Goal: Transaction & Acquisition: Book appointment/travel/reservation

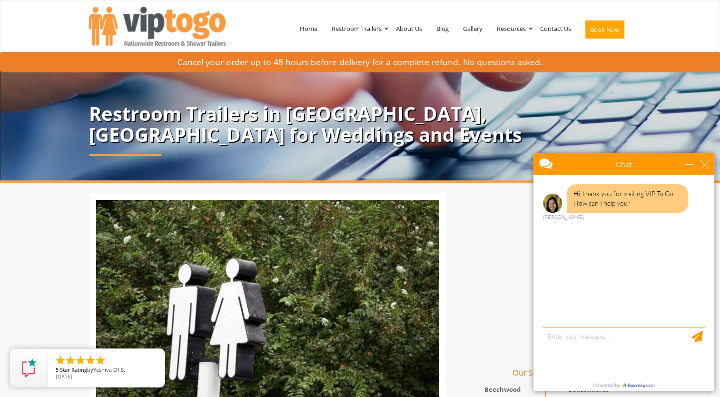
click at [594, 324] on div "Hi, thank you for visiting VIP To Go. How can I help you? Anne" at bounding box center [623, 252] width 181 height 155
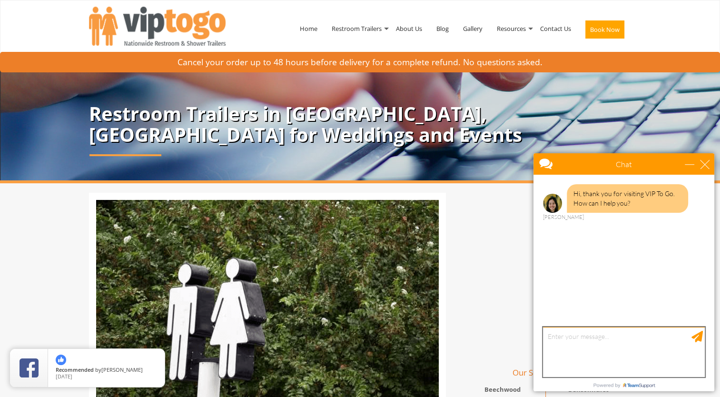
click at [586, 340] on textarea "type your message" at bounding box center [624, 352] width 162 height 50
type textarea "looking to get a restroom trailer for the week of 9/18 located in [GEOGRAPHIC_D…"
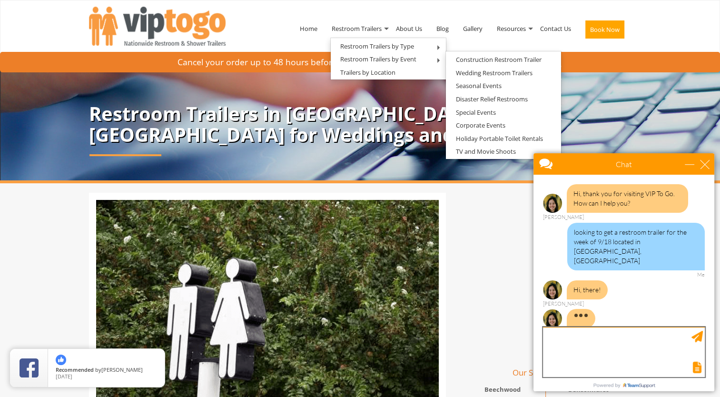
scroll to position [1, 0]
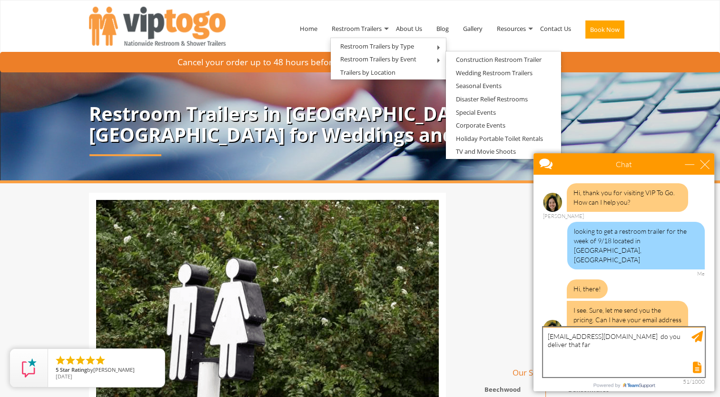
type textarea "[EMAIL_ADDRESS][DOMAIN_NAME] do you deliver that far?"
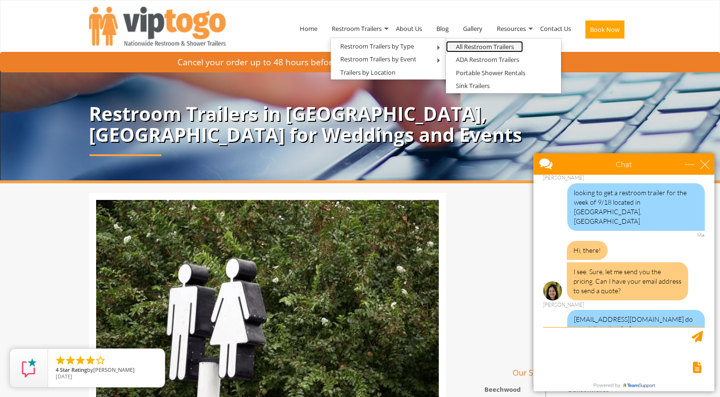
click at [461, 45] on link "All Restroom Trailers" at bounding box center [484, 47] width 77 height 12
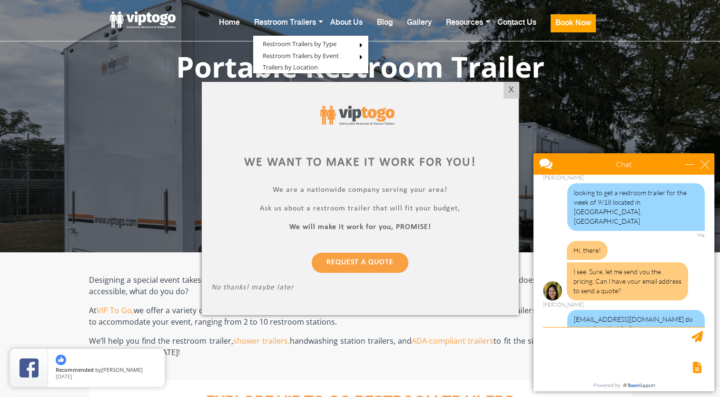
click at [510, 89] on div "X" at bounding box center [510, 90] width 15 height 16
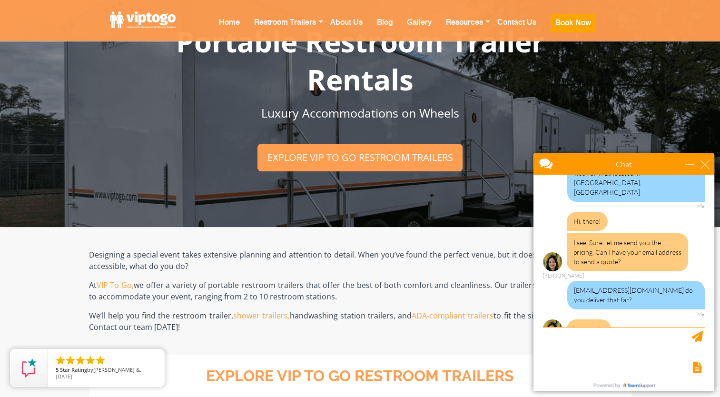
scroll to position [48, 0]
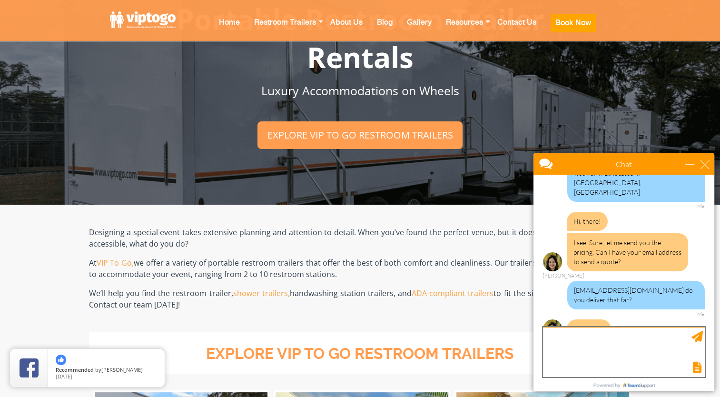
click at [599, 337] on textarea "type your message" at bounding box center [624, 352] width 162 height 50
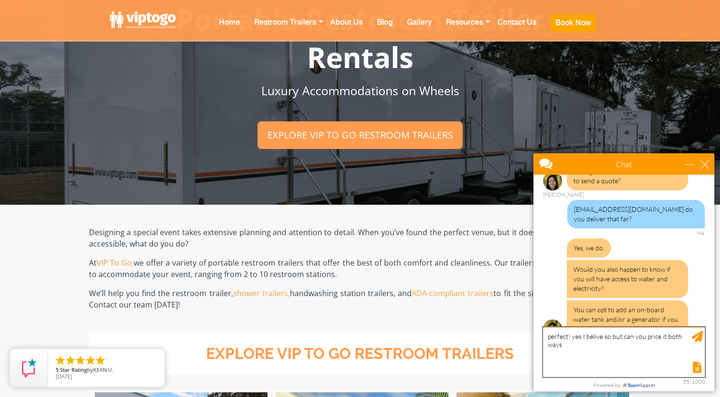
scroll to position [178, 0]
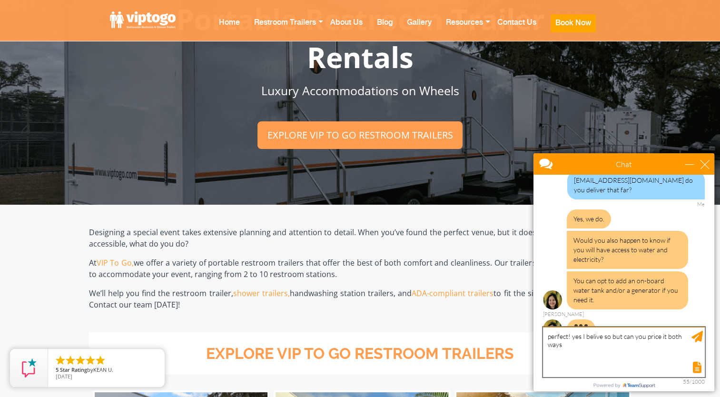
type textarea "perfect! yes I belive so but can you price it both ways?"
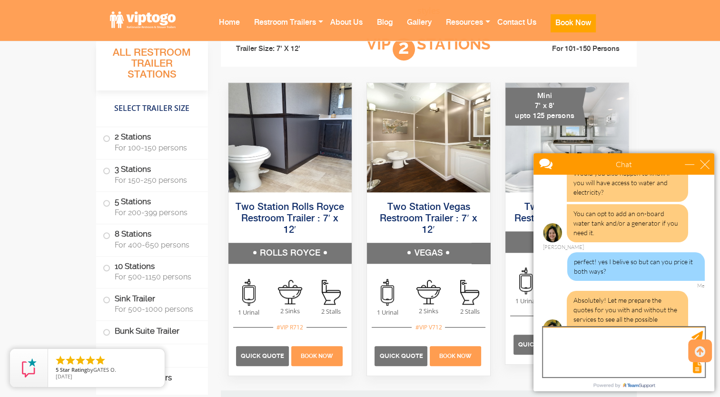
scroll to position [274, 0]
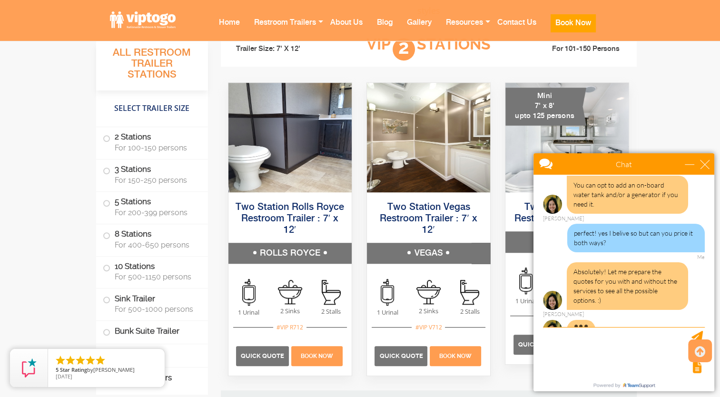
click at [105, 137] on span at bounding box center [107, 139] width 4 height 4
click at [108, 137] on span at bounding box center [107, 139] width 4 height 4
click at [110, 139] on label "2 Stations For 100-150 persons" at bounding box center [152, 141] width 98 height 29
click at [106, 138] on span at bounding box center [107, 139] width 4 height 4
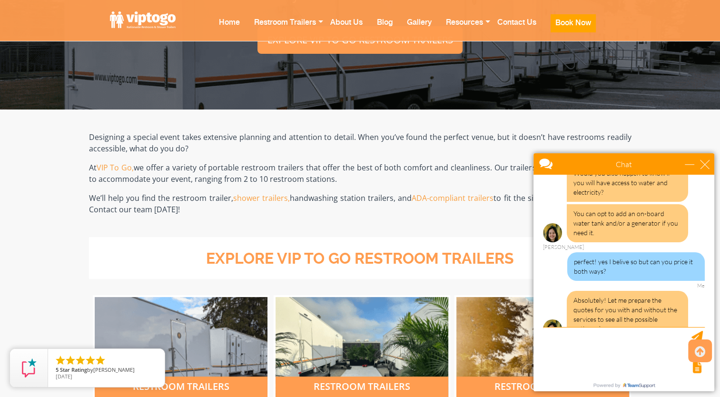
scroll to position [285, 0]
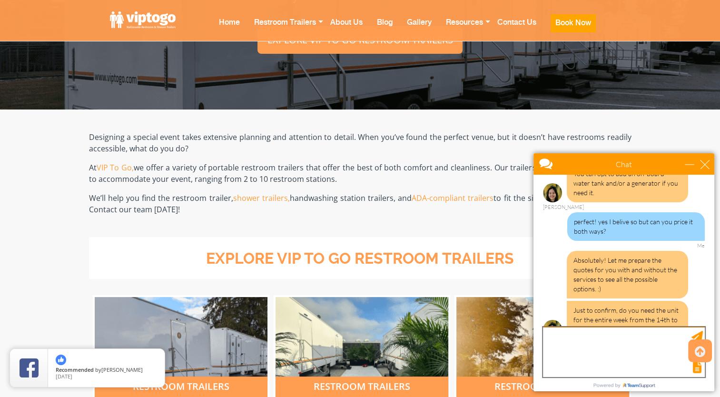
click at [613, 337] on textarea "type your message" at bounding box center [624, 352] width 162 height 50
click at [613, 337] on textarea "in thikn more like tha 18th-21st pick up the 22nd" at bounding box center [624, 352] width 162 height 50
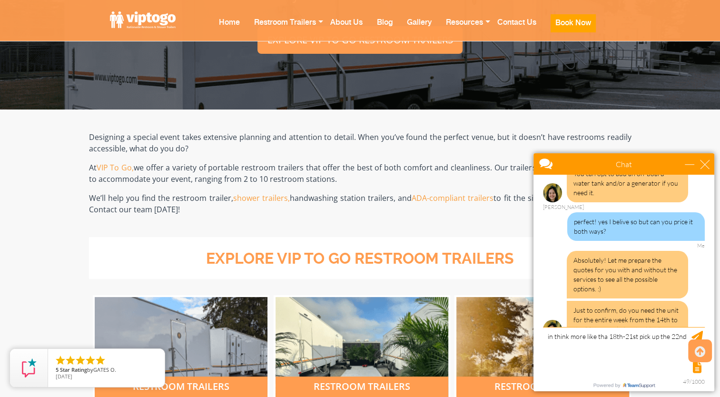
type textarea "in think more like the 18th-21st pick up the 22nd"
click at [633, 353] on textarea "in think more like the 18th-21st pick up the 22nd" at bounding box center [624, 352] width 162 height 50
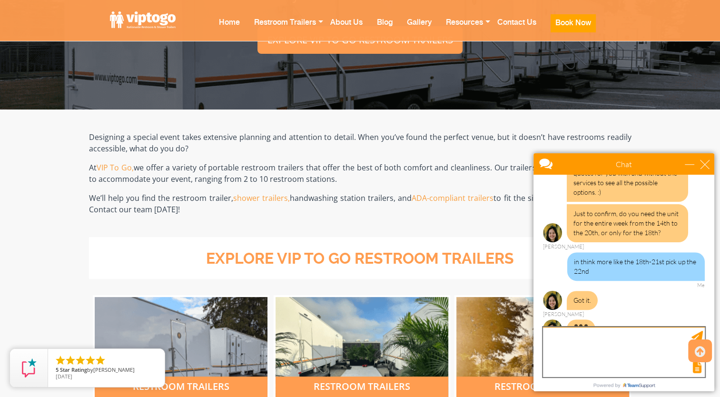
scroll to position [393, 0]
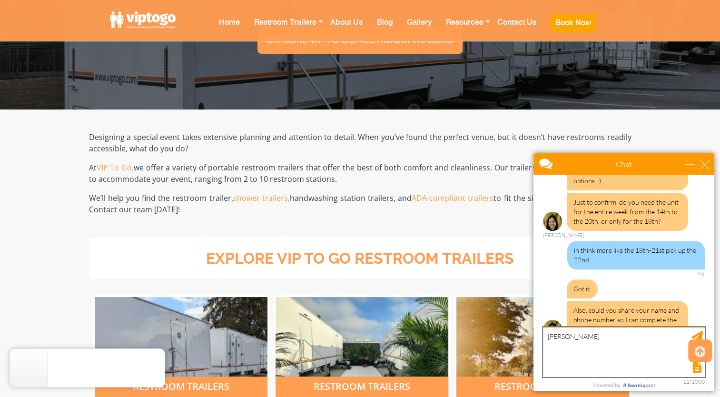
type textarea "Kim Younglove"
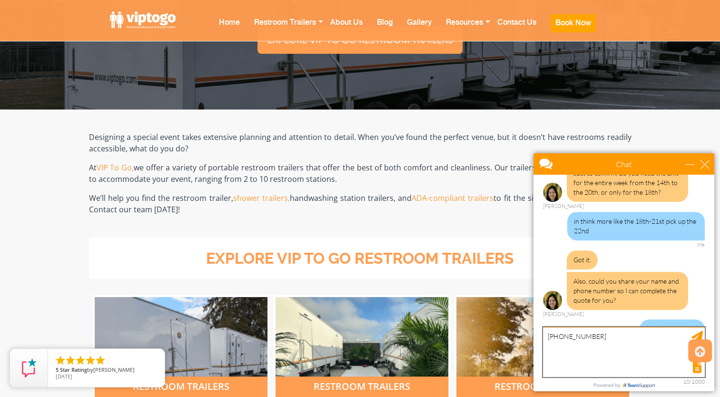
type textarea "585-402-1280"
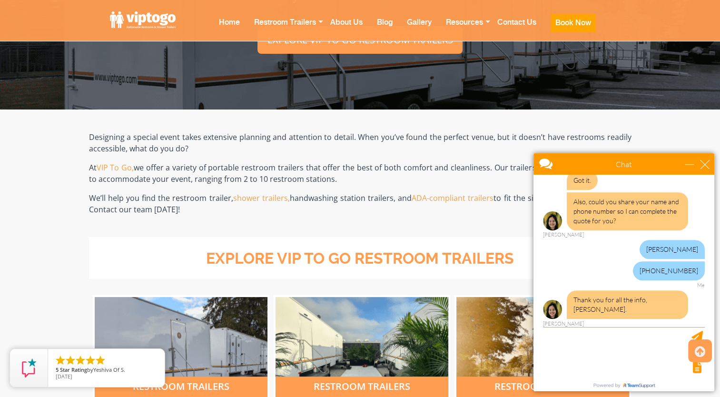
scroll to position [504, 0]
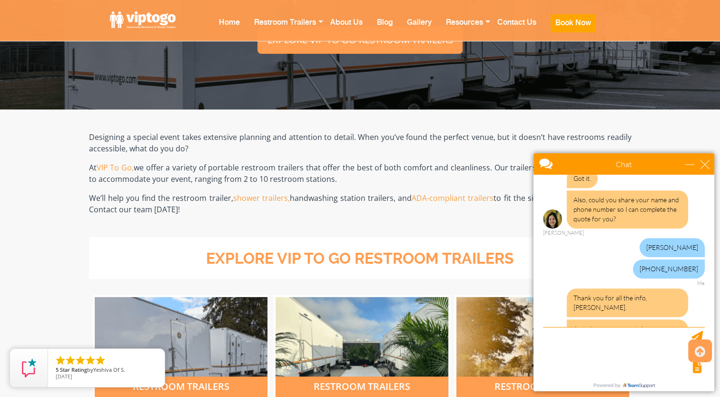
click at [499, 224] on div "Designing a special event takes extensive planning and attention to detail. Whe…" at bounding box center [360, 173] width 542 height 128
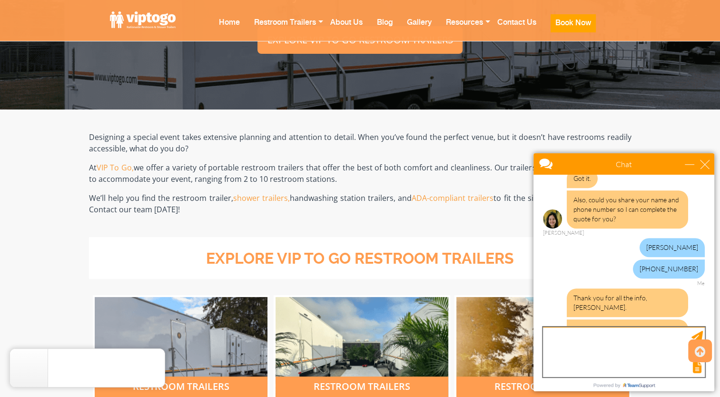
click at [576, 340] on textarea "type your message" at bounding box center [624, 352] width 162 height 50
type textarea "ok"
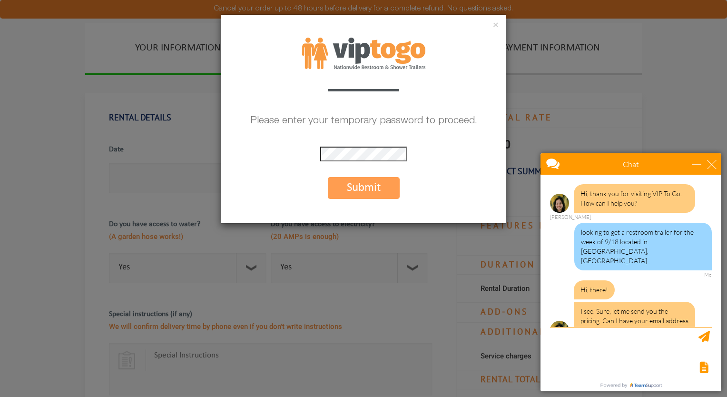
scroll to position [599, 0]
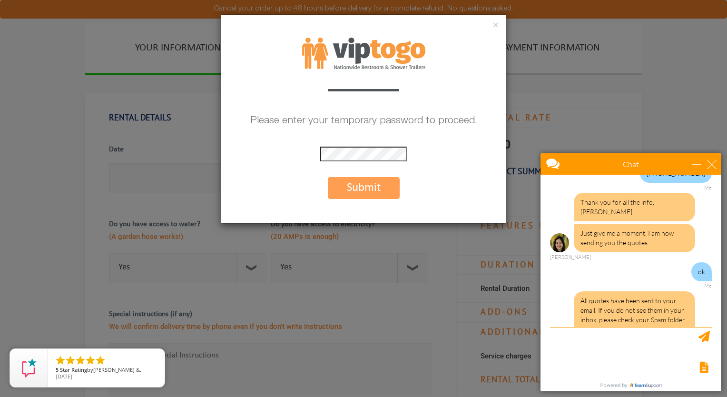
click at [368, 186] on button "Submit" at bounding box center [364, 188] width 72 height 22
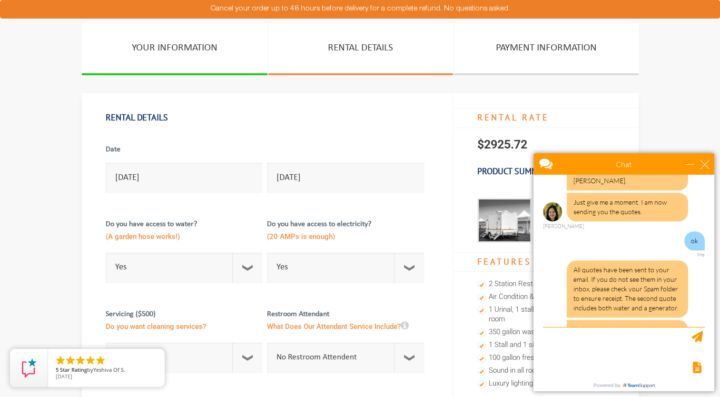
scroll to position [659, 0]
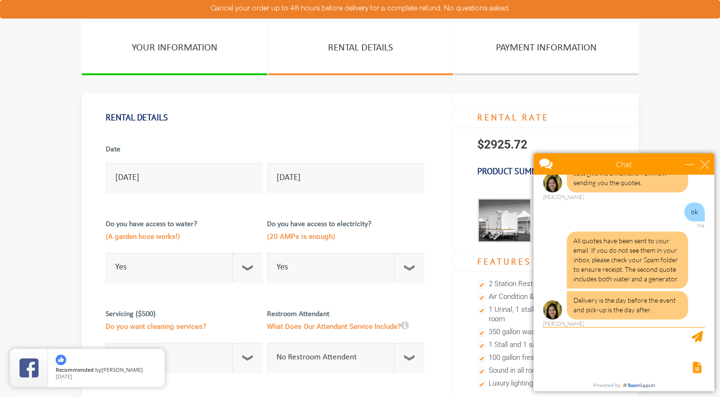
click at [568, 350] on div "Anne is typing..." at bounding box center [575, 353] width 64 height 6
click at [567, 351] on textarea "type your message" at bounding box center [624, 352] width 162 height 50
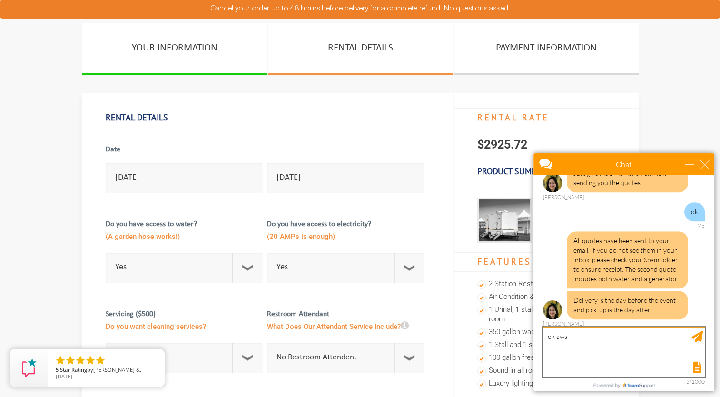
scroll to position [671, 0]
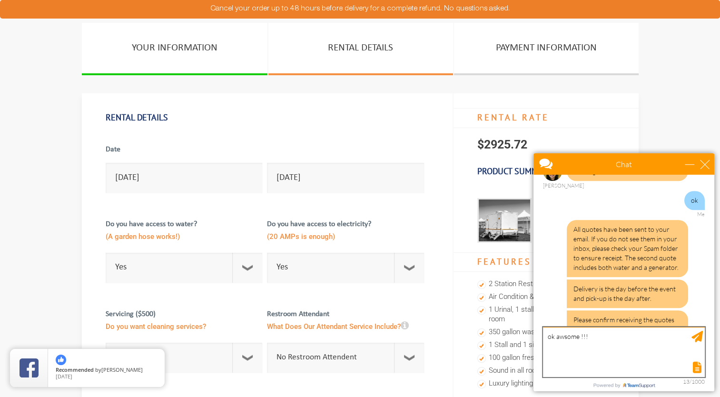
type textarea "ok awesome !!!"
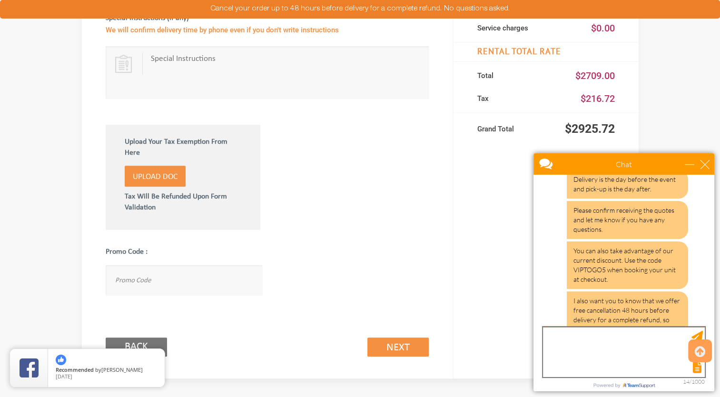
scroll to position [809, 0]
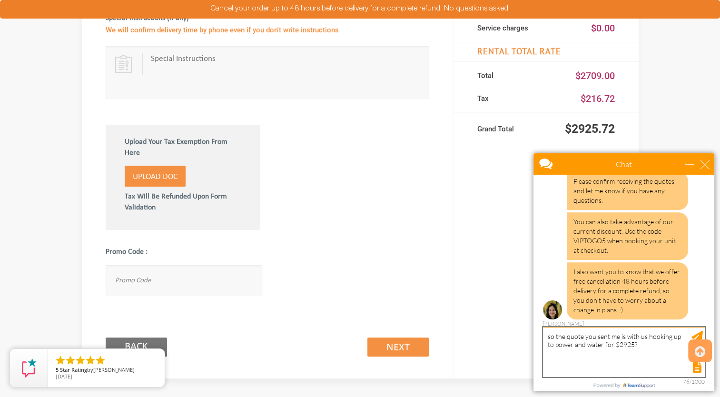
type textarea "so the quote you sent me is with us hooking up to power and water for $2925??"
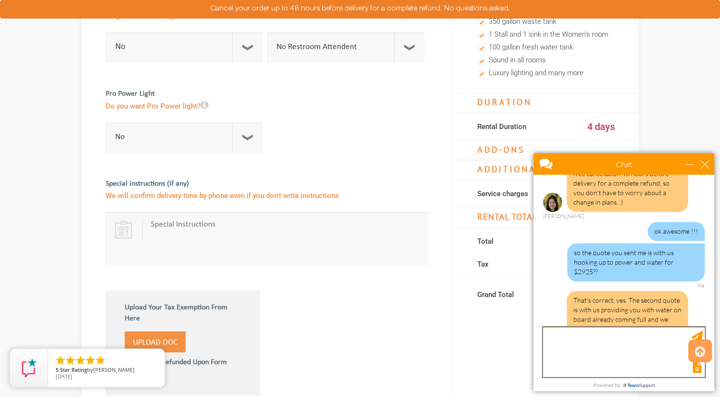
scroll to position [333, 0]
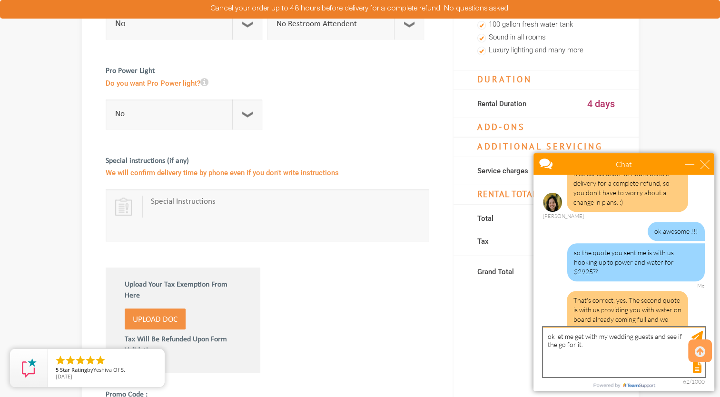
type textarea "ok let me get with my wedding guests and see if the go for it."
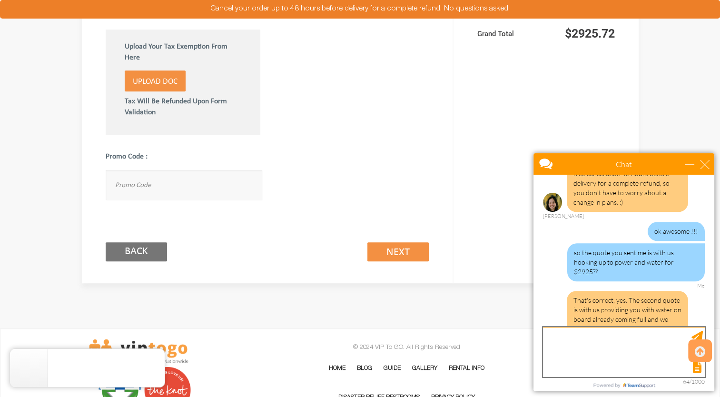
scroll to position [955, 0]
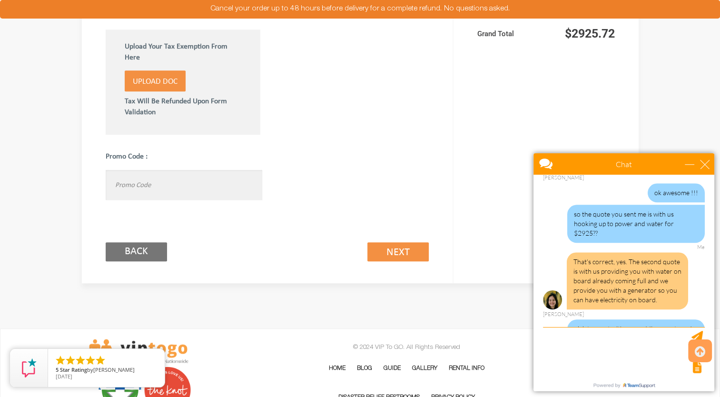
click at [139, 184] on input "text" at bounding box center [184, 185] width 157 height 30
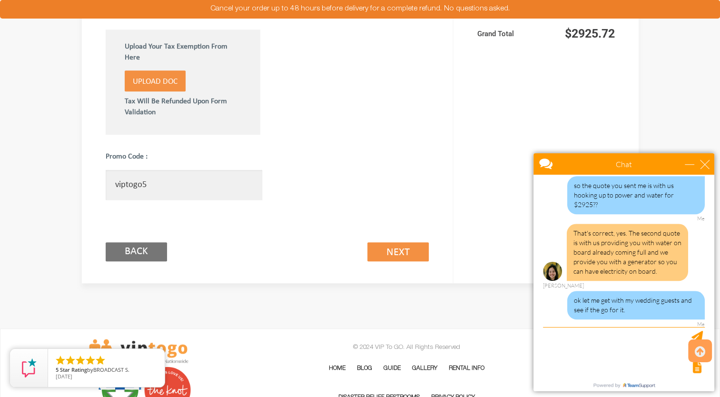
type input "viptogo5"
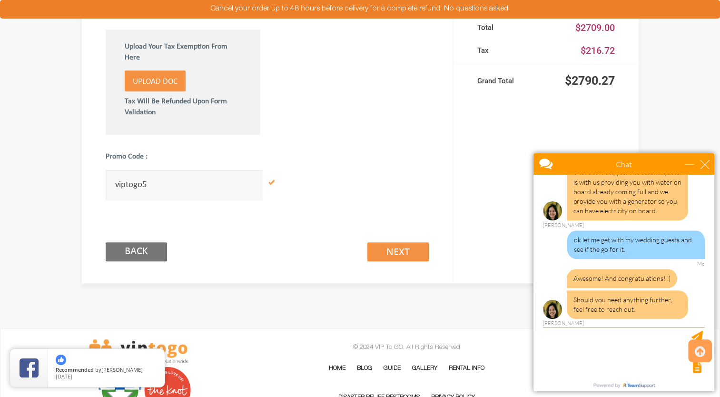
scroll to position [1046, 0]
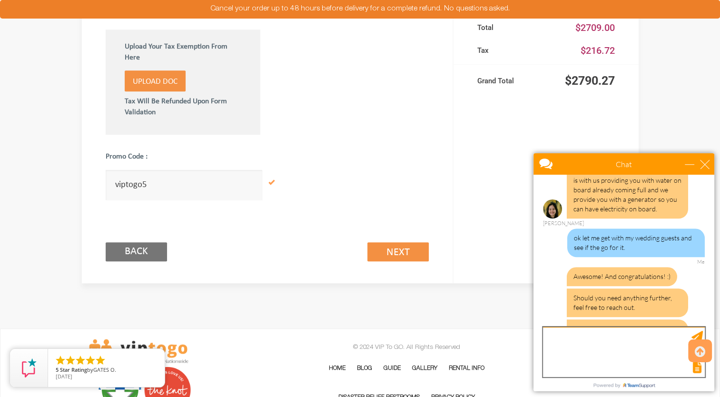
click at [633, 331] on textarea "type your message" at bounding box center [624, 352] width 162 height 50
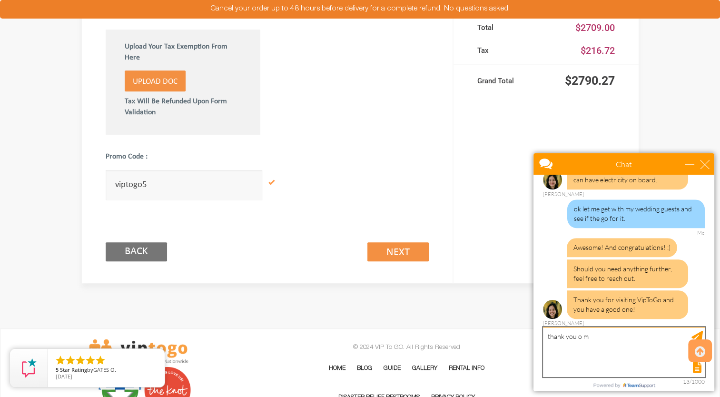
scroll to position [1068, 0]
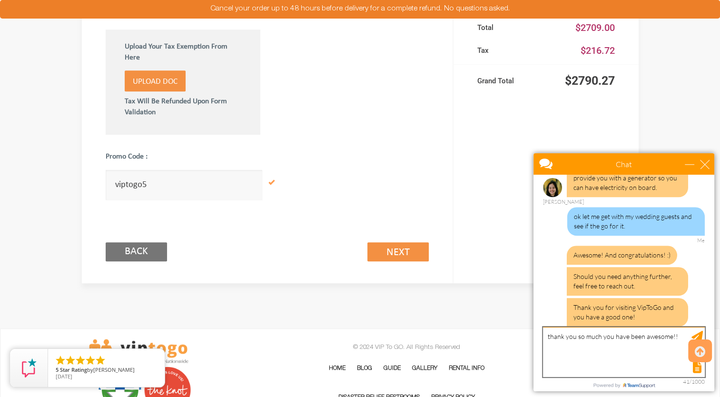
type textarea "thank you so much you have been awesome!!!"
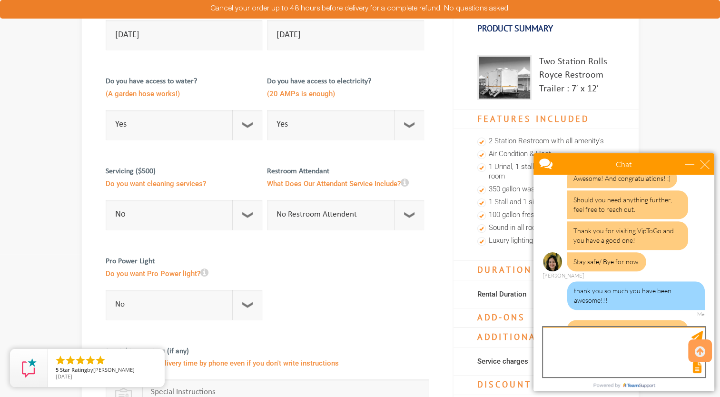
scroll to position [95, 0]
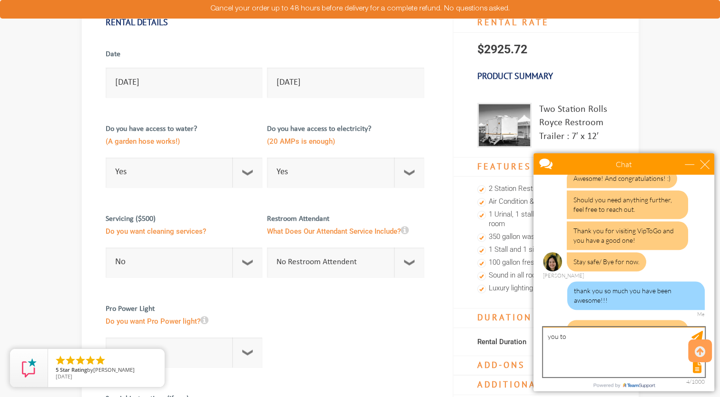
type textarea "you too"
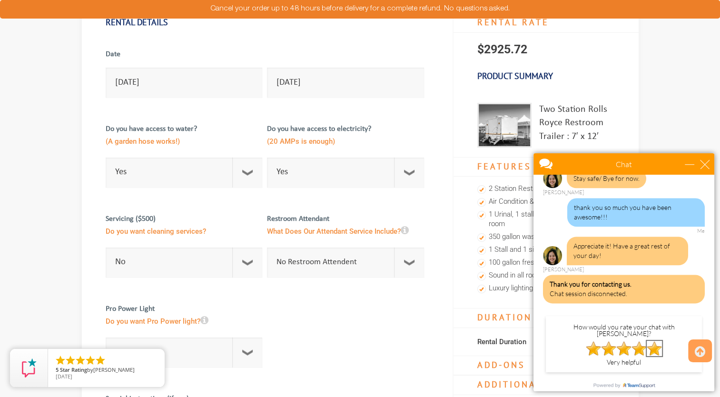
click at [647, 341] on img at bounding box center [654, 348] width 15 height 15
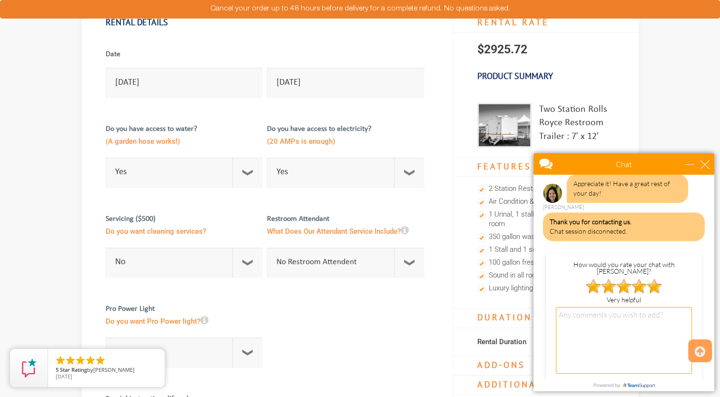
click at [683, 382] on input "SUBMIT" at bounding box center [676, 390] width 29 height 17
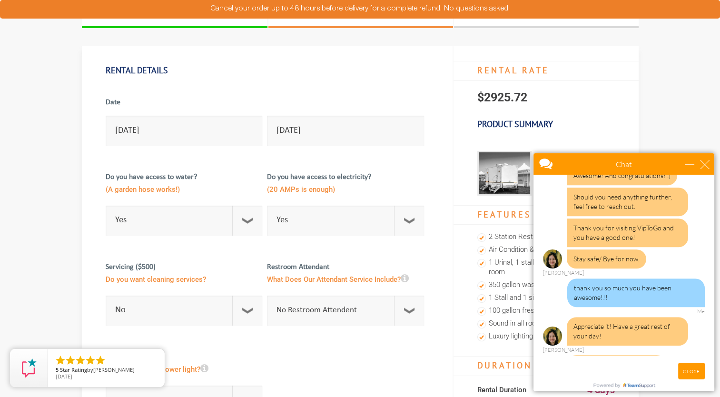
scroll to position [0, 0]
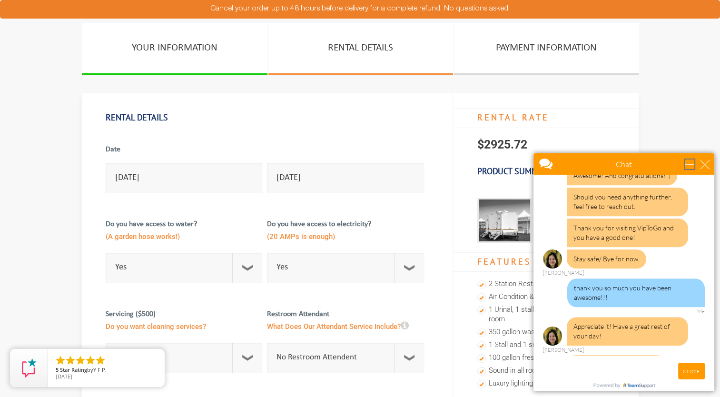
click at [686, 165] on div "minimize" at bounding box center [690, 164] width 10 height 10
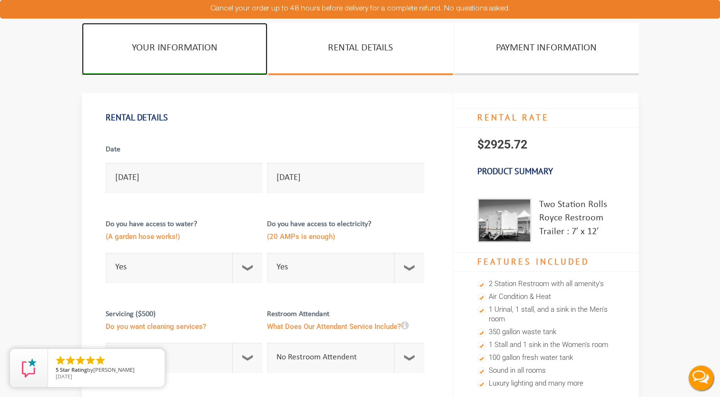
click at [196, 51] on link "YOUR INFORMATION" at bounding box center [175, 49] width 186 height 52
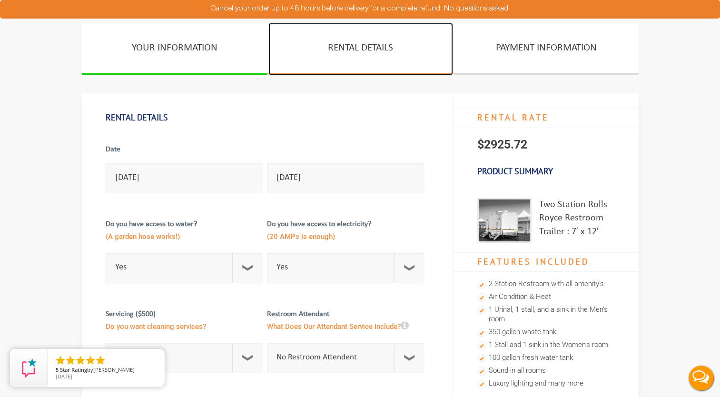
click at [329, 47] on link "RENTAL DETAILS" at bounding box center [360, 49] width 185 height 52
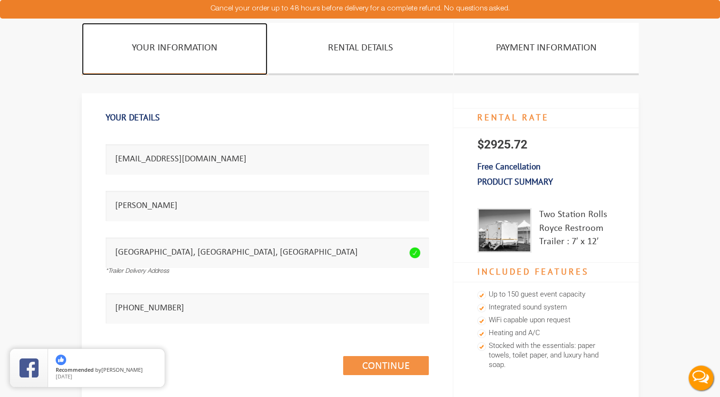
click at [198, 52] on link "Your Information" at bounding box center [175, 49] width 186 height 52
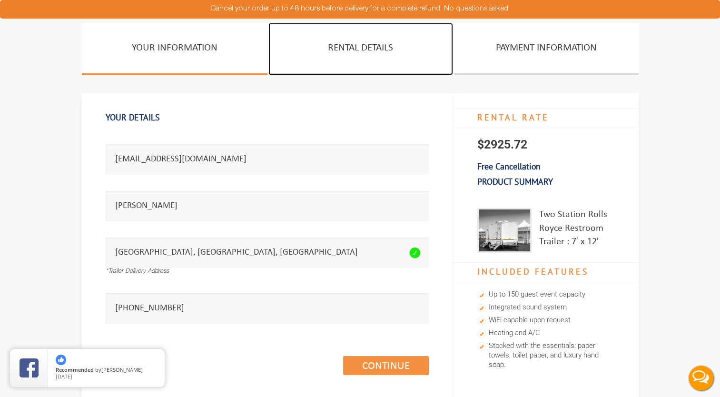
click at [337, 50] on link "Rental Details" at bounding box center [360, 49] width 185 height 52
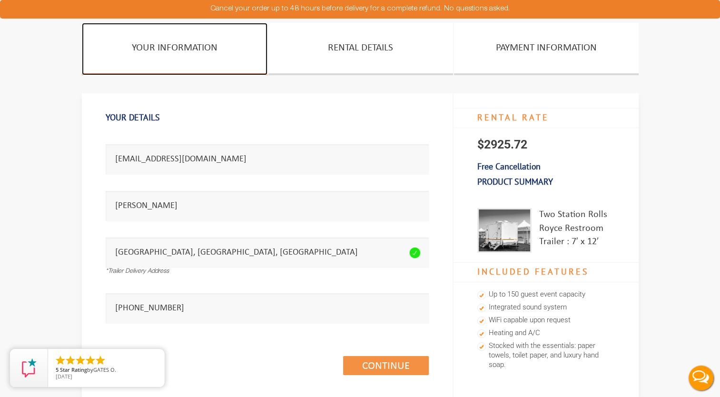
click at [161, 57] on link "Your Information" at bounding box center [175, 49] width 186 height 52
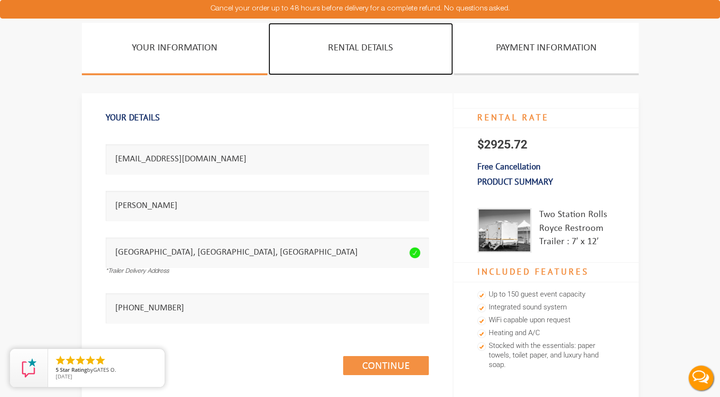
click at [367, 37] on link "Rental Details" at bounding box center [360, 49] width 185 height 52
click at [406, 56] on link "Rental Details" at bounding box center [360, 49] width 185 height 52
click at [406, 54] on link "Rental Details" at bounding box center [360, 49] width 185 height 52
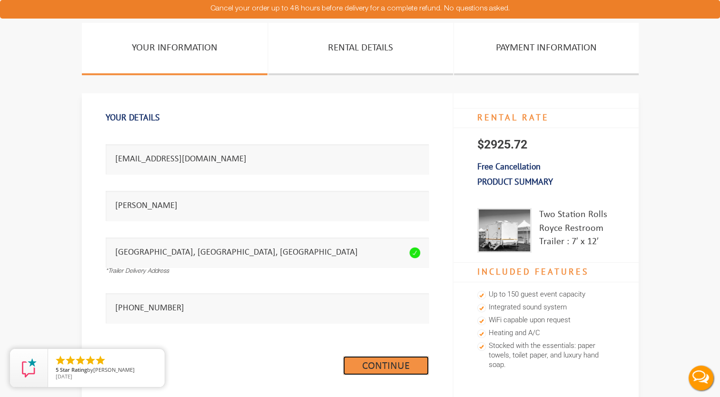
click at [352, 371] on link "Continue (1/3)" at bounding box center [386, 365] width 86 height 19
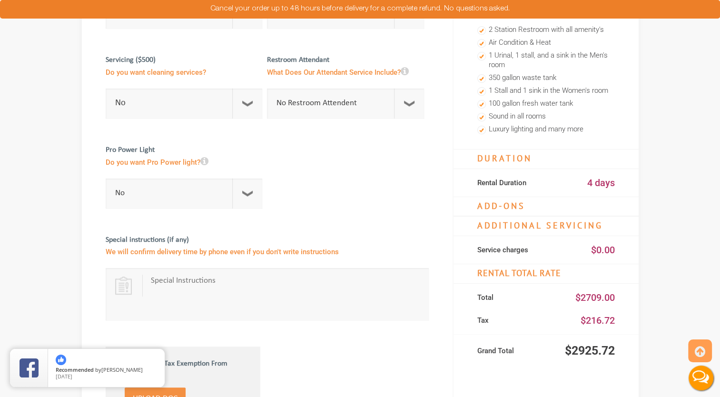
scroll to position [238, 0]
